Goal: Task Accomplishment & Management: Manage account settings

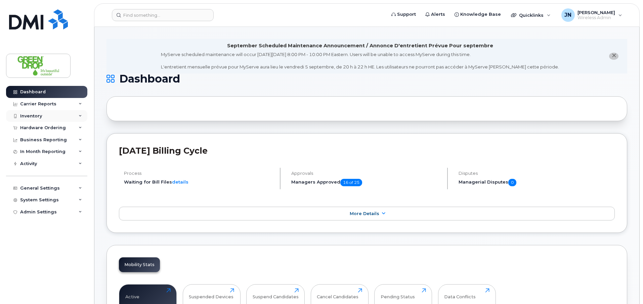
click at [41, 119] on div "Inventory" at bounding box center [46, 116] width 81 height 12
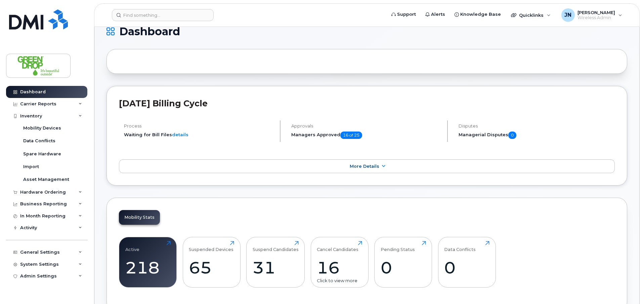
scroll to position [48, 0]
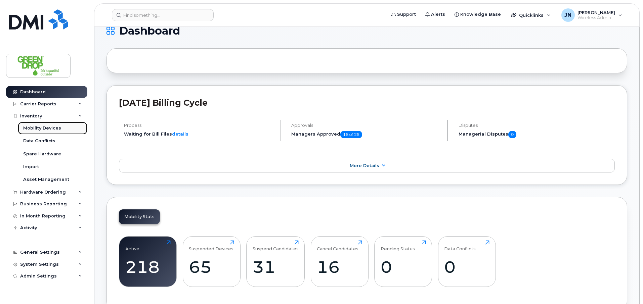
click at [44, 128] on div "Mobility Devices" at bounding box center [42, 128] width 38 height 6
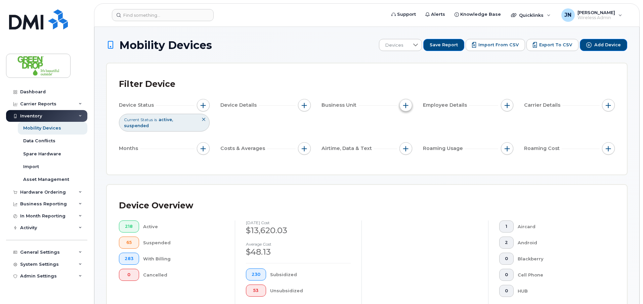
click at [405, 105] on span "button" at bounding box center [405, 105] width 5 height 5
click at [408, 137] on input "Branch" at bounding box center [407, 136] width 5 height 5
checkbox input "true"
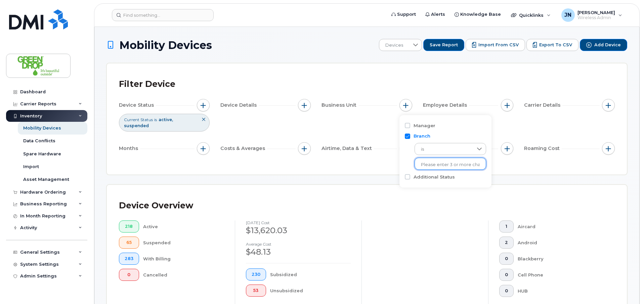
click at [433, 165] on input "text" at bounding box center [450, 165] width 59 height 6
type input "[GEOGRAPHIC_DATA]"
click at [450, 182] on li "- [GEOGRAPHIC_DATA]" at bounding box center [448, 179] width 68 height 12
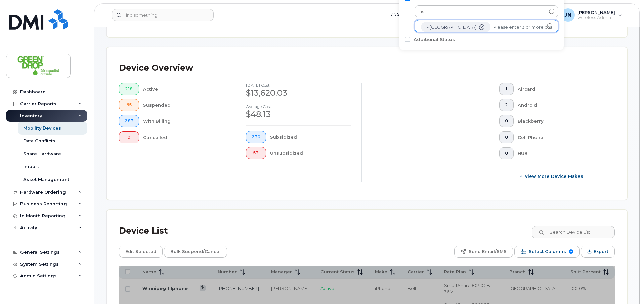
scroll to position [247, 0]
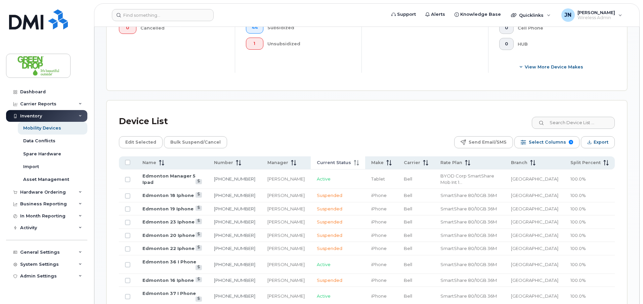
click at [353, 160] on icon at bounding box center [355, 162] width 5 height 5
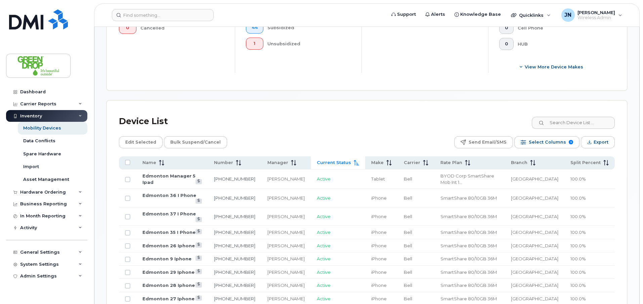
click at [353, 160] on icon at bounding box center [355, 162] width 5 height 5
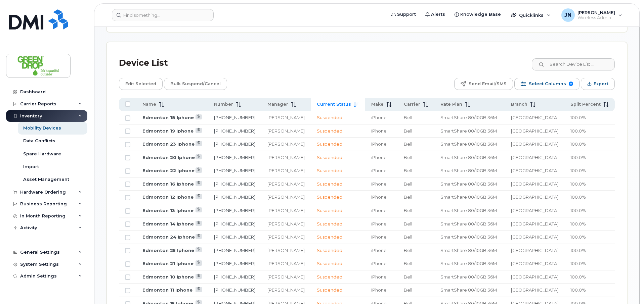
scroll to position [287, 0]
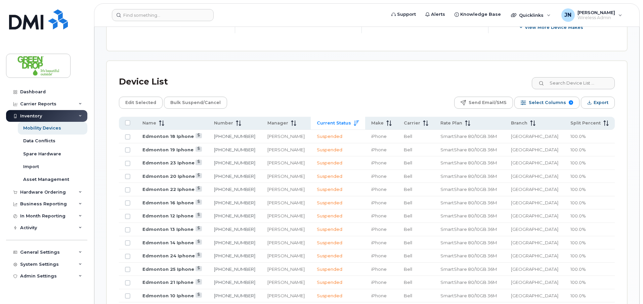
click at [353, 121] on icon at bounding box center [355, 123] width 5 height 5
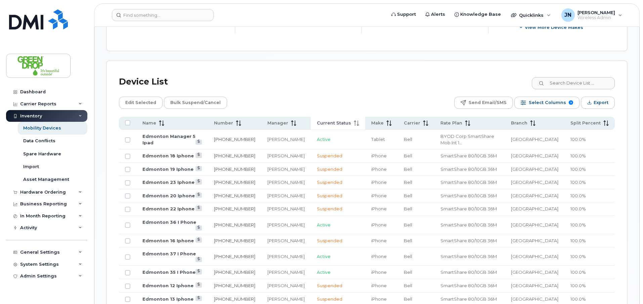
click at [353, 121] on icon at bounding box center [355, 123] width 5 height 5
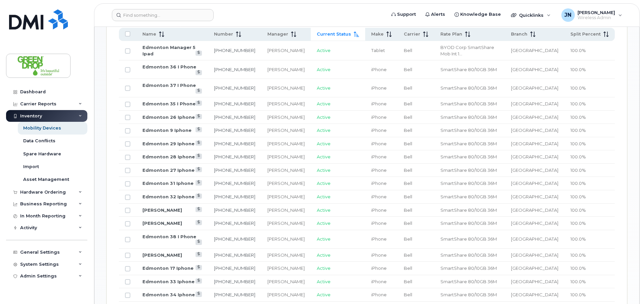
scroll to position [299, 0]
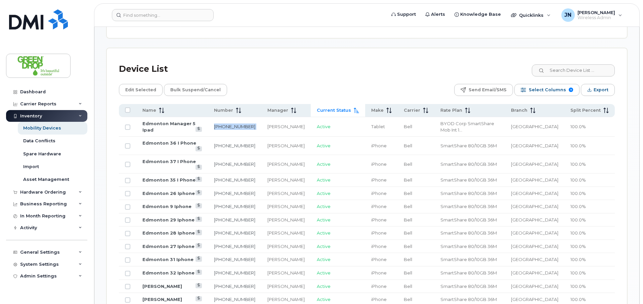
drag, startPoint x: 270, startPoint y: 118, endPoint x: 225, endPoint y: 117, distance: 45.0
click at [225, 117] on tr "Edmonton Manager 5 Ipad [PHONE_NUMBER] [PERSON_NAME] Active Tablet [PERSON_NAME…" at bounding box center [366, 126] width 495 height 19
copy tr "[PHONE_NUMBER]"
click at [128, 125] on input "Row Unselected" at bounding box center [127, 127] width 5 height 5
checkbox input "true"
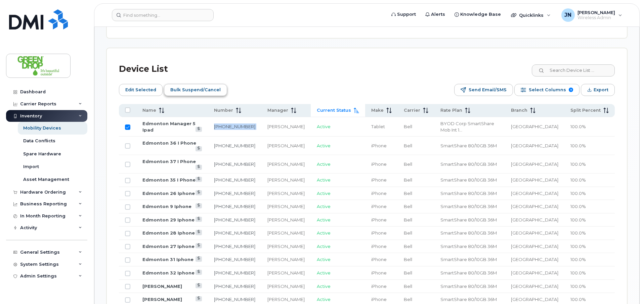
click at [181, 85] on span "Bulk Suspend/Cancel" at bounding box center [195, 90] width 50 height 10
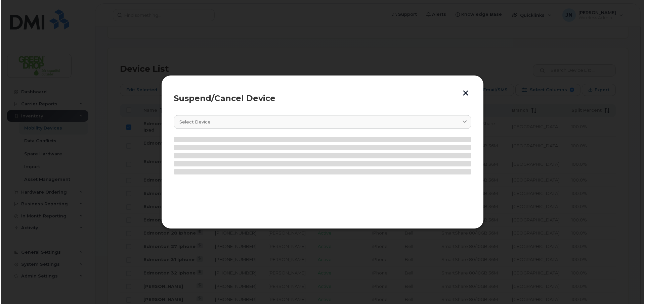
scroll to position [305, 0]
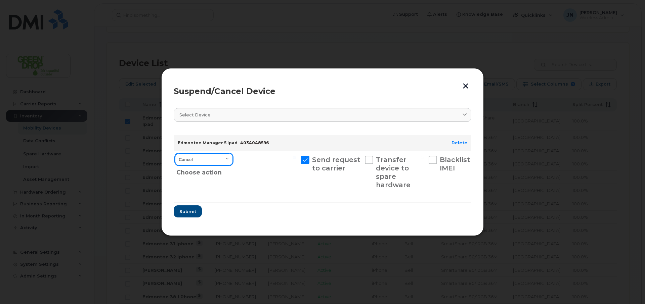
click at [222, 155] on select "Cancel Suspend - Extend Suspension Suspend - Reduced Rate Suspend - Full Rate S…" at bounding box center [204, 159] width 58 height 12
select select "[object Object]"
click at [175, 153] on select "Cancel Suspend - Extend Suspension Suspend - Reduced Rate Suspend - Full Rate S…" at bounding box center [204, 159] width 58 height 12
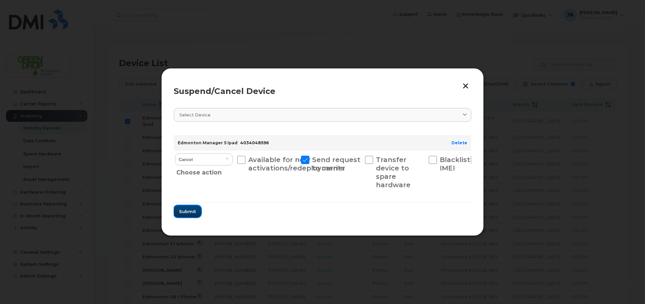
click at [191, 210] on span "Submit" at bounding box center [187, 211] width 17 height 6
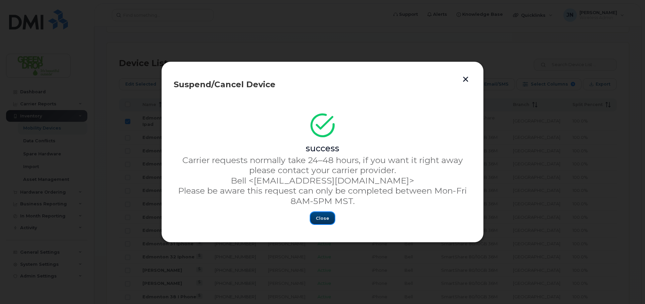
click at [324, 213] on button "Close" at bounding box center [322, 218] width 24 height 12
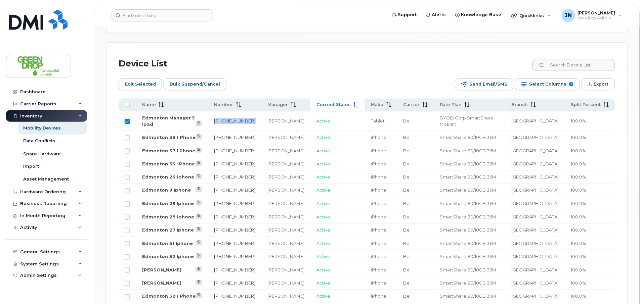
scroll to position [299, 0]
